Goal: Information Seeking & Learning: Learn about a topic

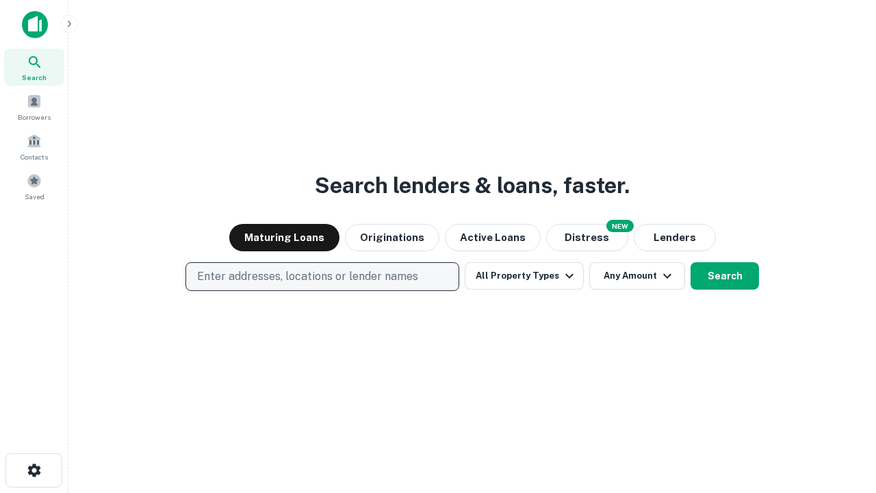
click at [322, 276] on p "Enter addresses, locations or lender names" at bounding box center [307, 276] width 221 height 16
type input "**********"
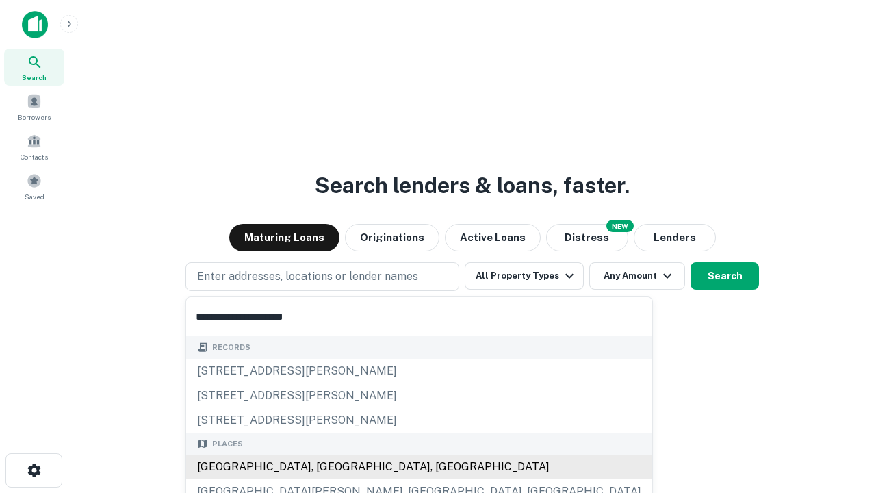
click at [327, 467] on div "[GEOGRAPHIC_DATA], [GEOGRAPHIC_DATA], [GEOGRAPHIC_DATA]" at bounding box center [419, 466] width 466 height 25
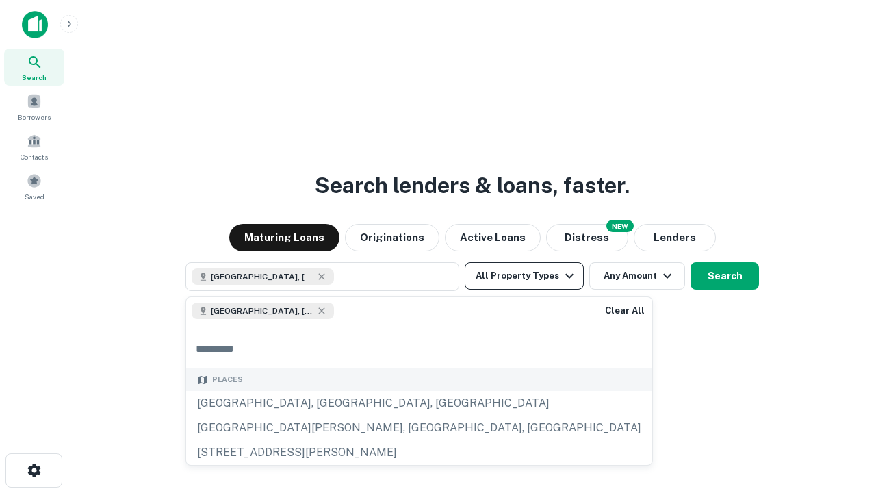
click at [524, 276] on button "All Property Types" at bounding box center [524, 275] width 119 height 27
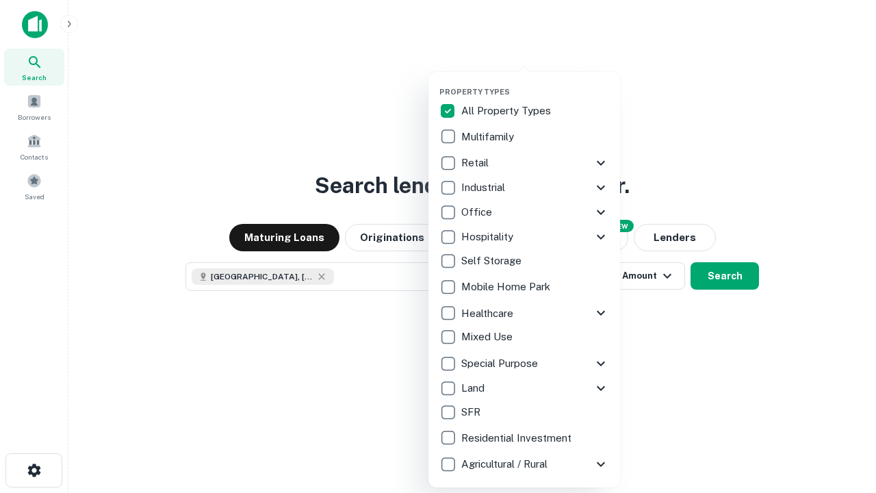
click at [535, 83] on button "button" at bounding box center [535, 83] width 192 height 1
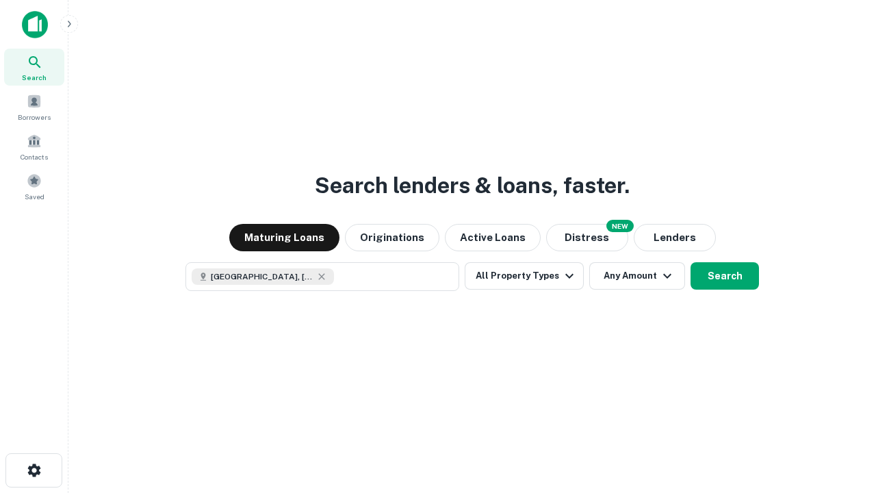
scroll to position [22, 0]
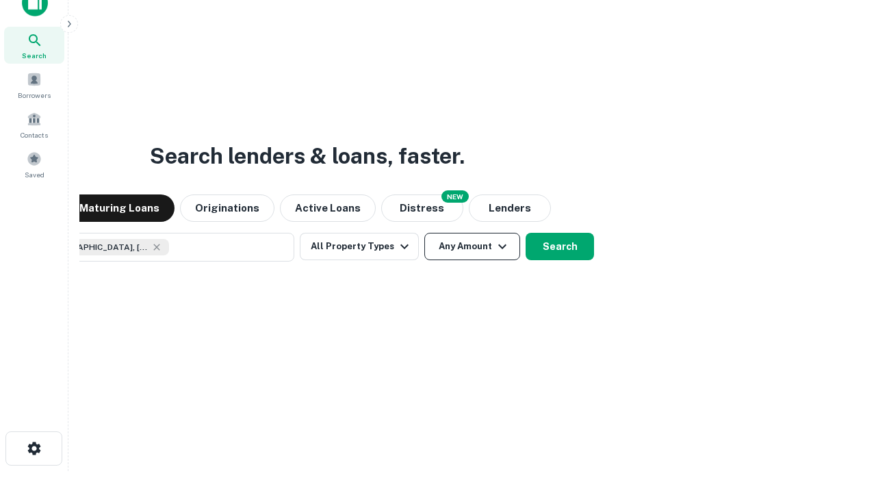
click at [424, 233] on button "Any Amount" at bounding box center [472, 246] width 96 height 27
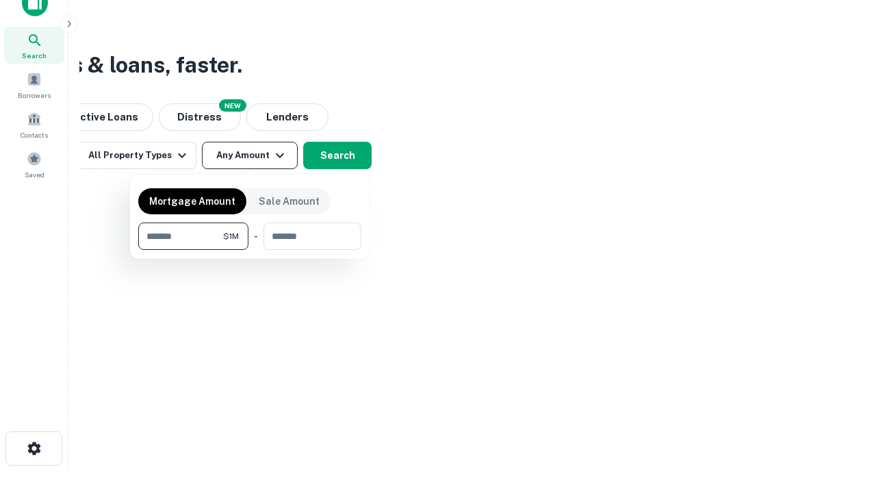
type input "*******"
click at [250, 250] on button "button" at bounding box center [249, 250] width 223 height 1
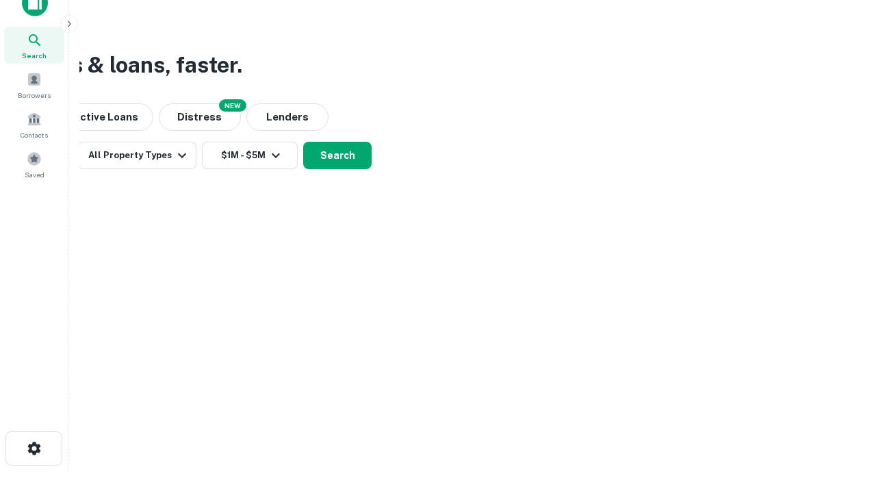
scroll to position [0, 0]
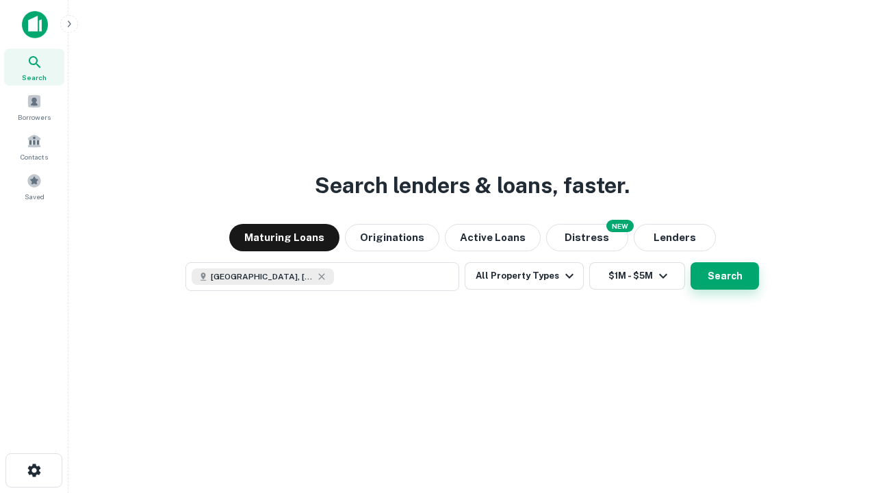
click at [690, 262] on button "Search" at bounding box center [724, 275] width 68 height 27
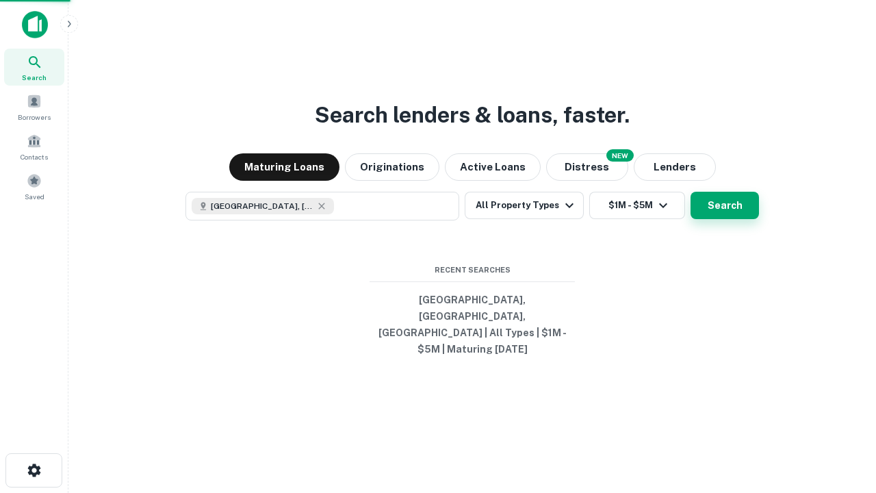
scroll to position [22, 0]
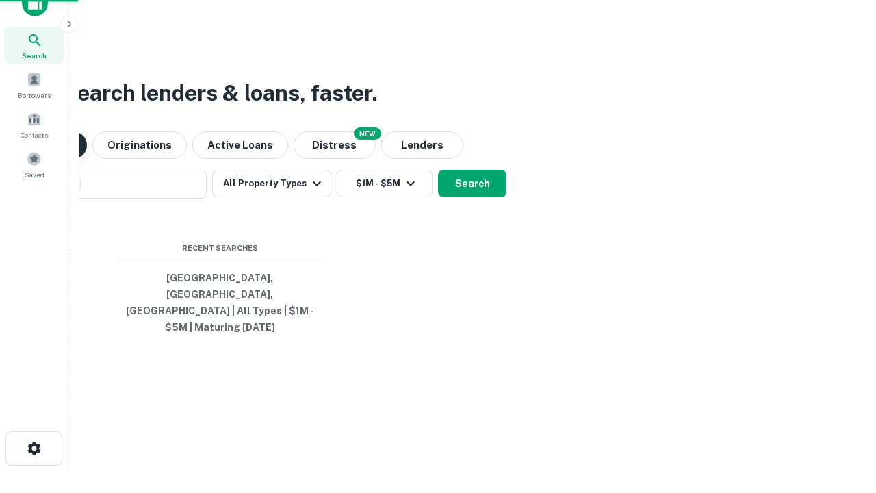
click at [87, 159] on button "Maturing Loans" at bounding box center [32, 144] width 110 height 27
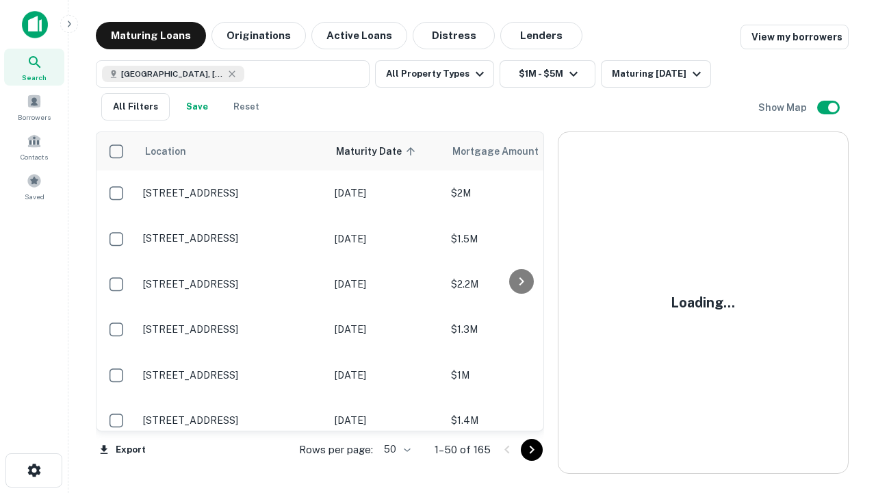
scroll to position [0, 0]
